Goal: Task Accomplishment & Management: Manage account settings

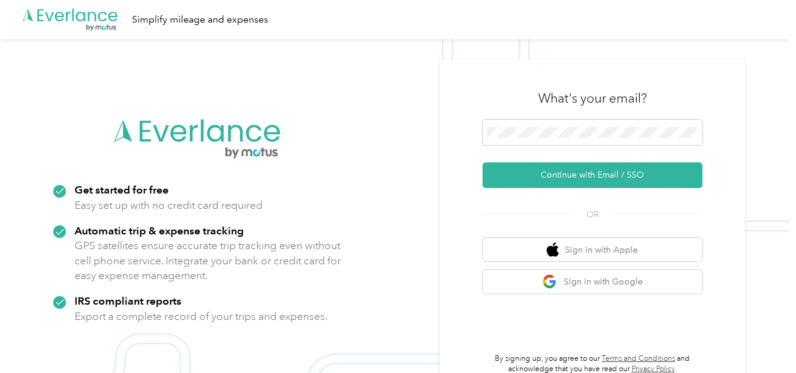
click at [556, 177] on button "Continue with Email / SSO" at bounding box center [593, 175] width 220 height 26
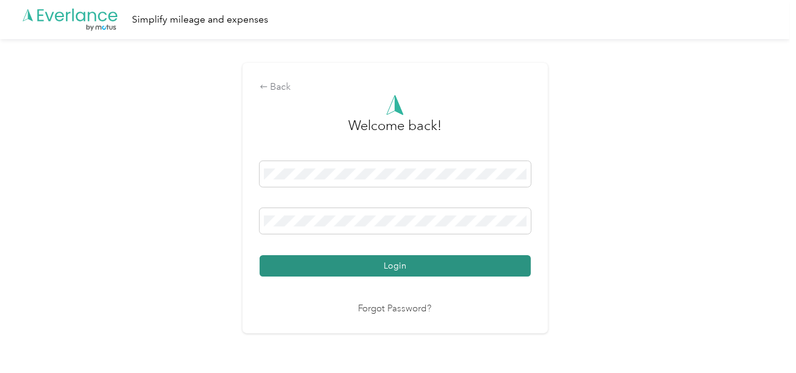
drag, startPoint x: 443, startPoint y: 263, endPoint x: 589, endPoint y: 224, distance: 151.1
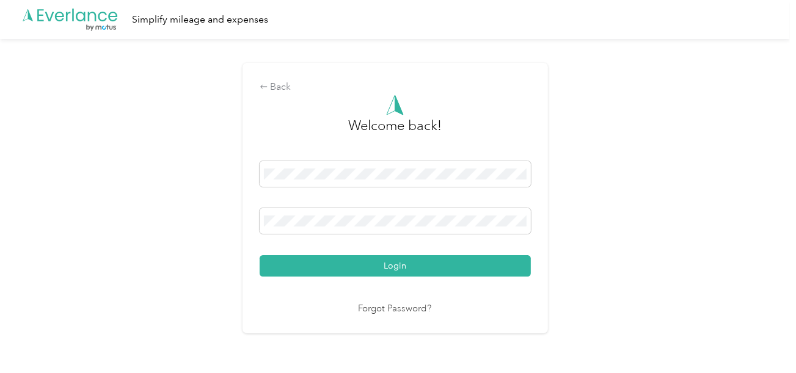
click at [447, 263] on button "Login" at bounding box center [395, 265] width 271 height 21
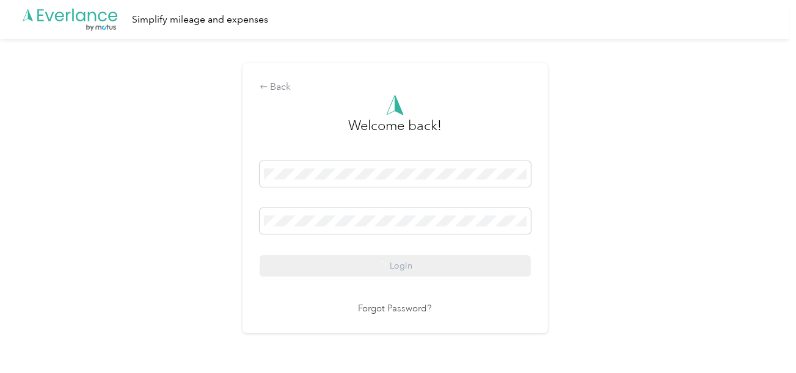
click at [621, 206] on div "Back Welcome back! Login Forgot Password?" at bounding box center [395, 203] width 790 height 329
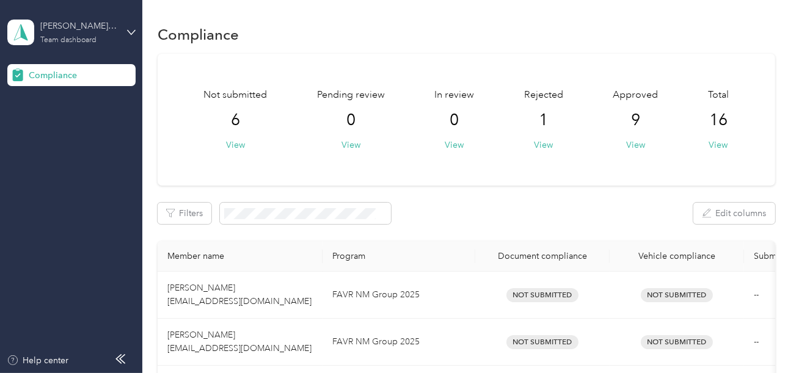
click at [98, 37] on div "[PERSON_NAME] Medical Team dashboard" at bounding box center [78, 32] width 76 height 24
click at [56, 125] on div "Log out" at bounding box center [41, 128] width 47 height 13
